Goal: Navigation & Orientation: Find specific page/section

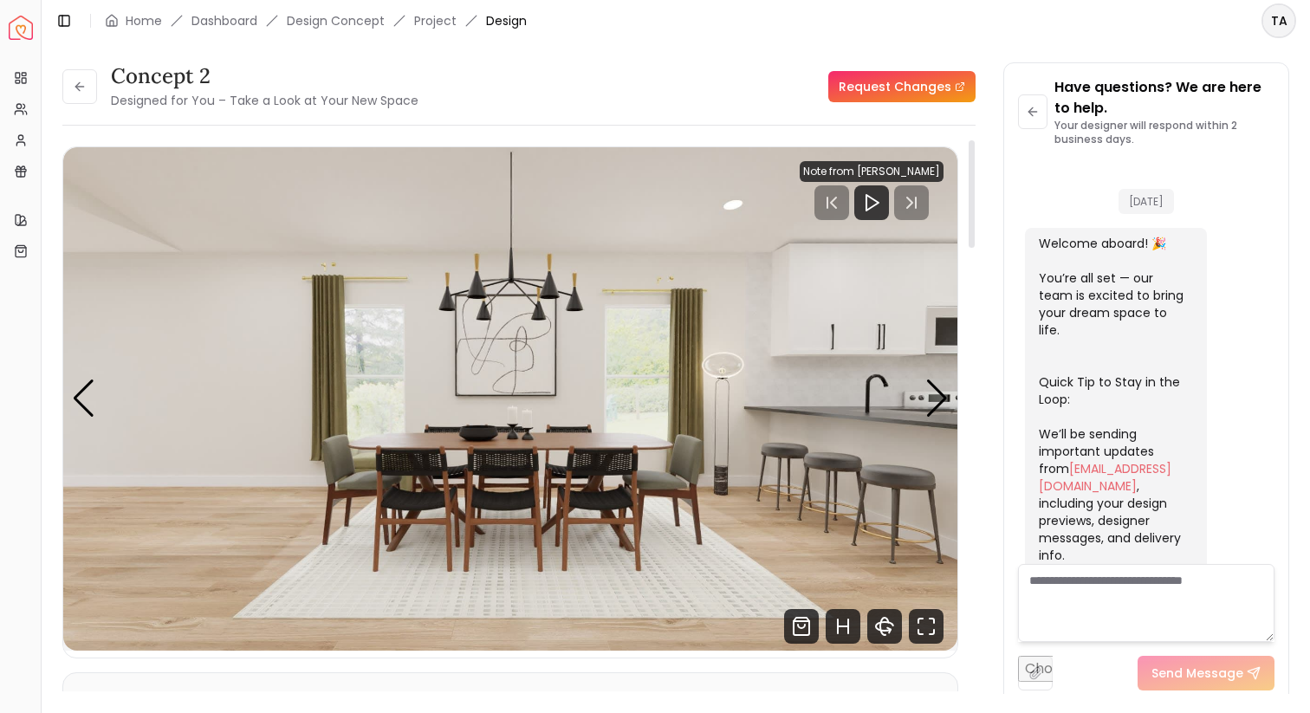
scroll to position [726, 0]
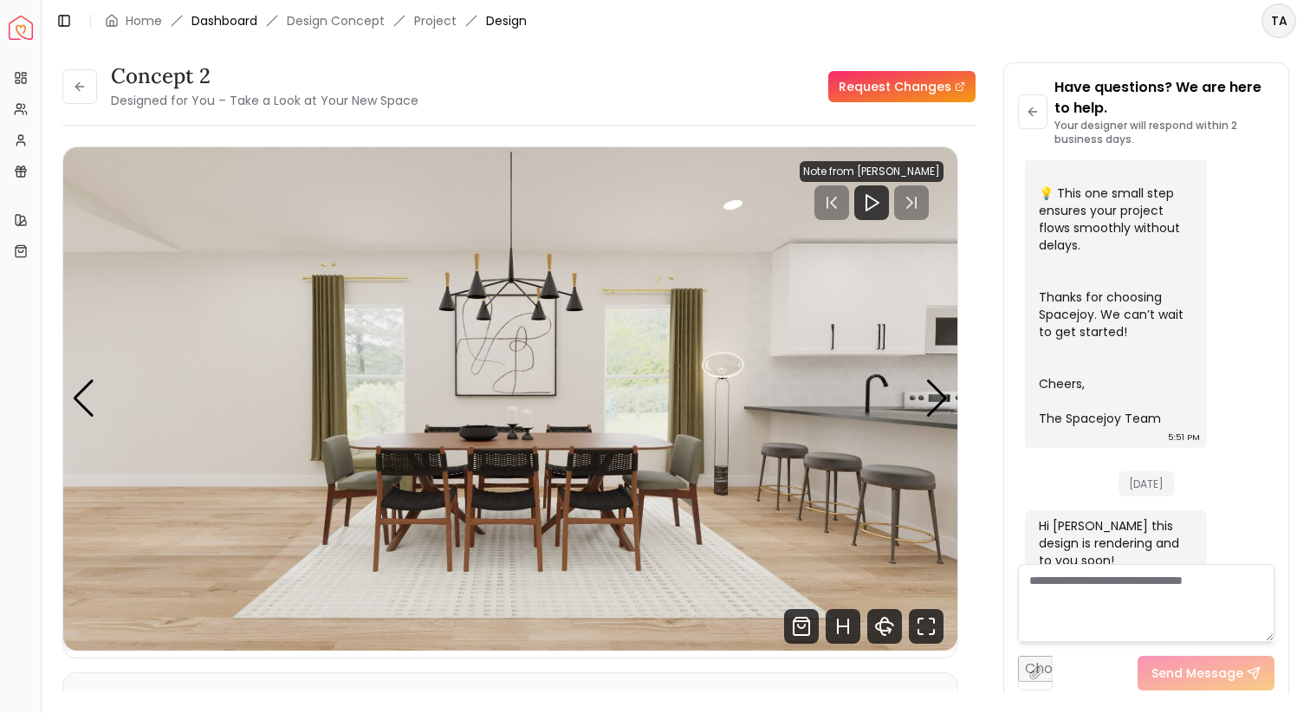
click at [251, 23] on link "Dashboard" at bounding box center [225, 20] width 66 height 17
